Goal: Task Accomplishment & Management: Manage account settings

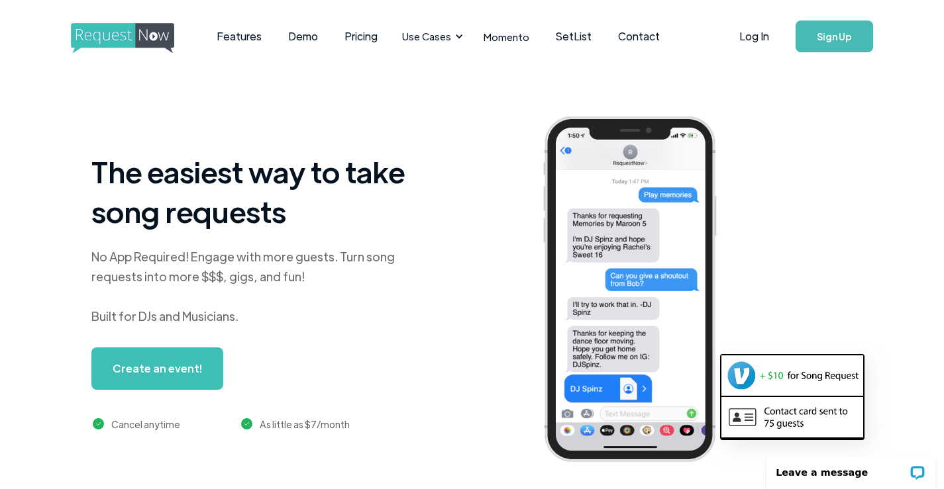
click at [328, 167] on h1 "The easiest way to take song requests" at bounding box center [256, 191] width 331 height 79
click at [755, 29] on link "Log In" at bounding box center [754, 36] width 56 height 46
